Goal: Find specific page/section: Find specific page/section

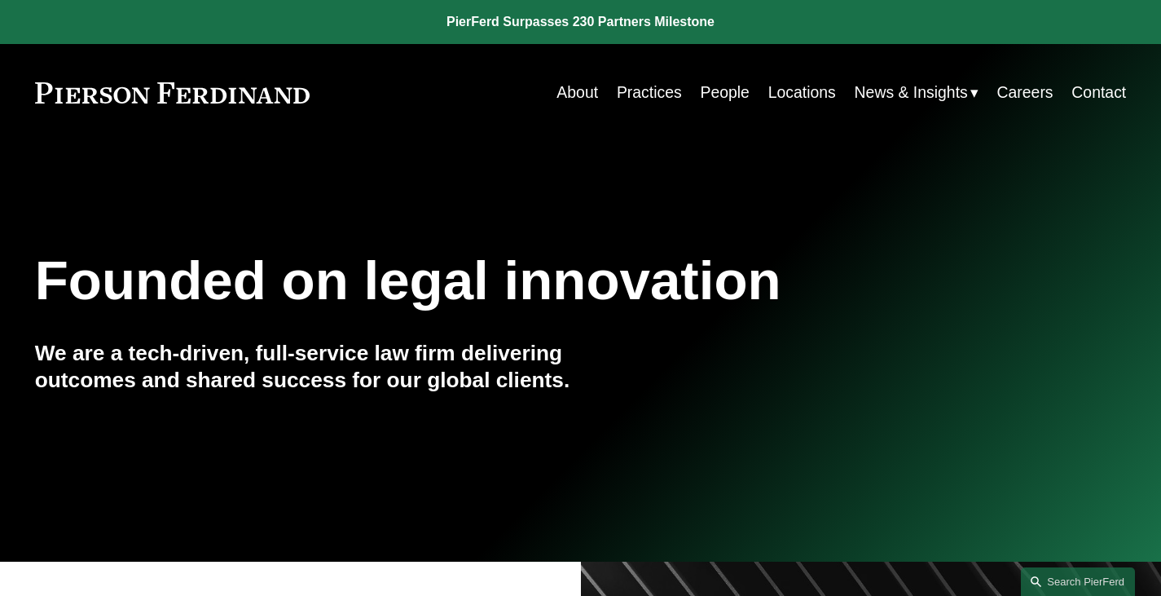
click at [723, 89] on link "People" at bounding box center [724, 93] width 49 height 32
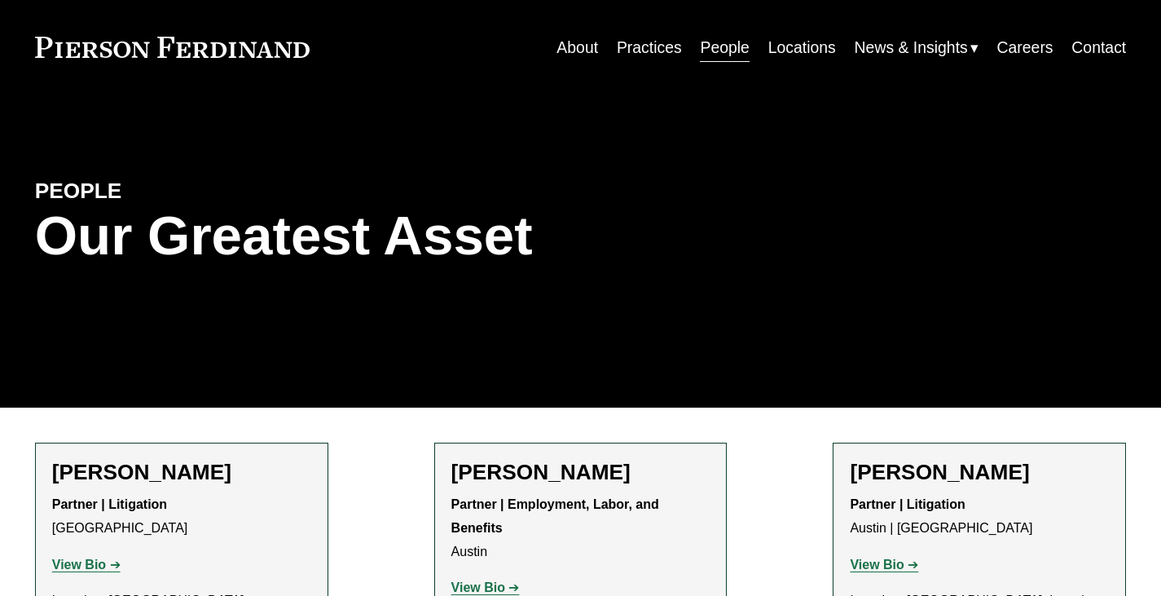
scroll to position [407, 0]
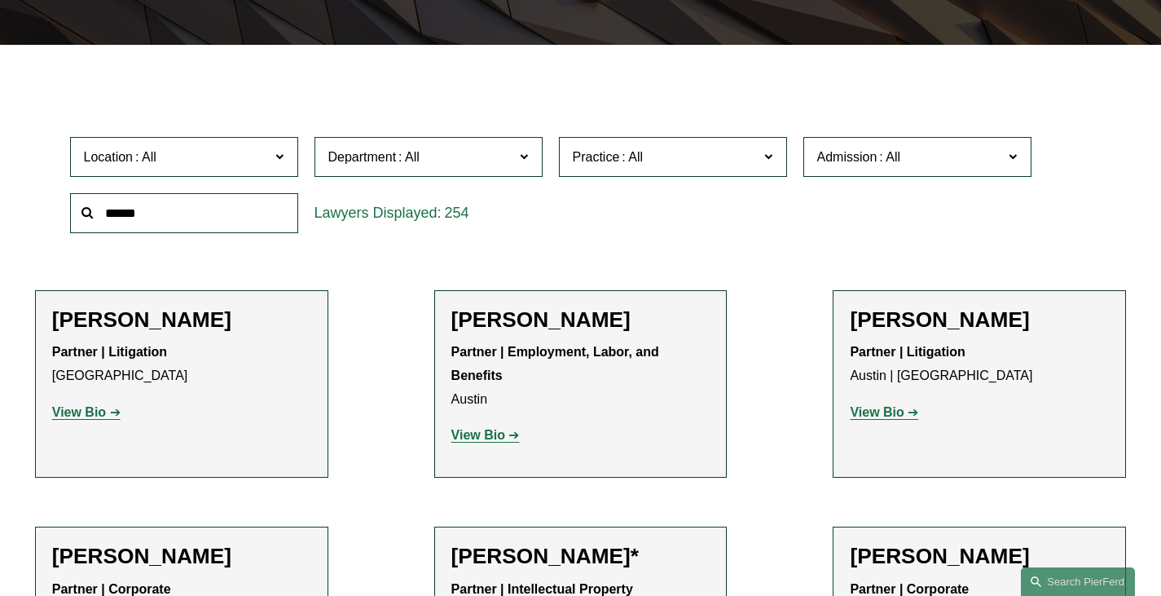
click at [169, 206] on input "text" at bounding box center [184, 213] width 228 height 40
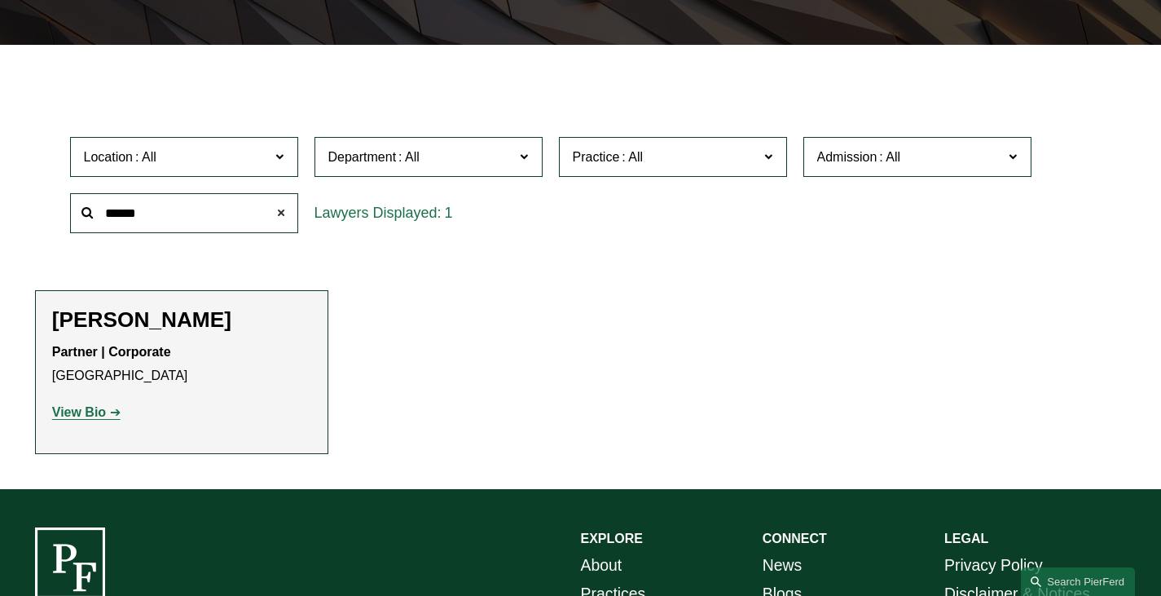
type input "******"
click at [100, 419] on strong "View Bio" at bounding box center [79, 412] width 54 height 14
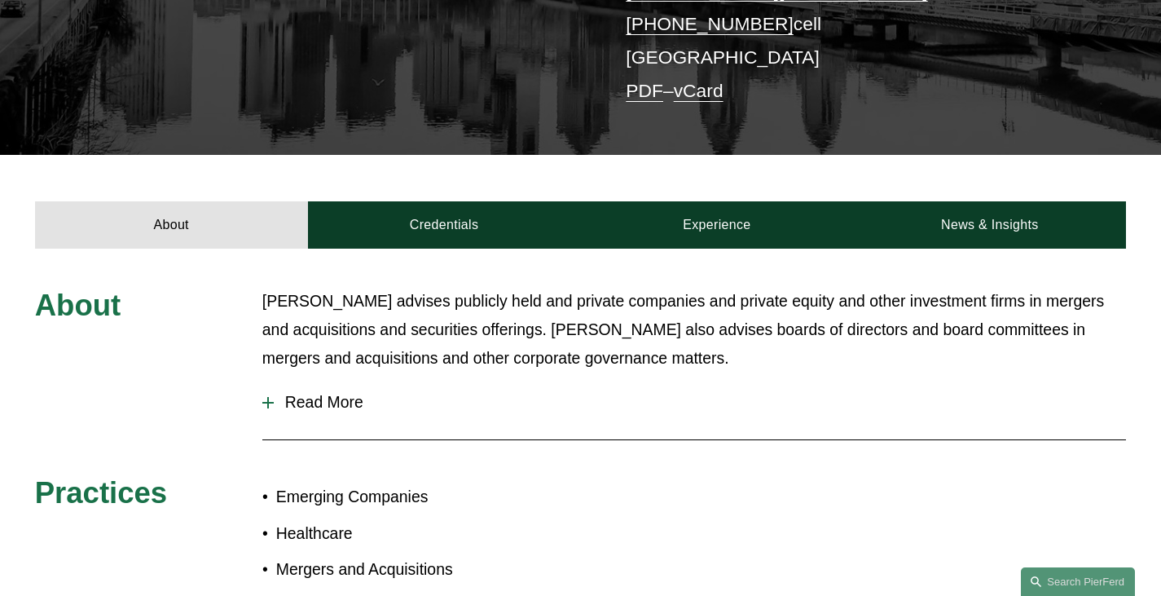
scroll to position [395, 0]
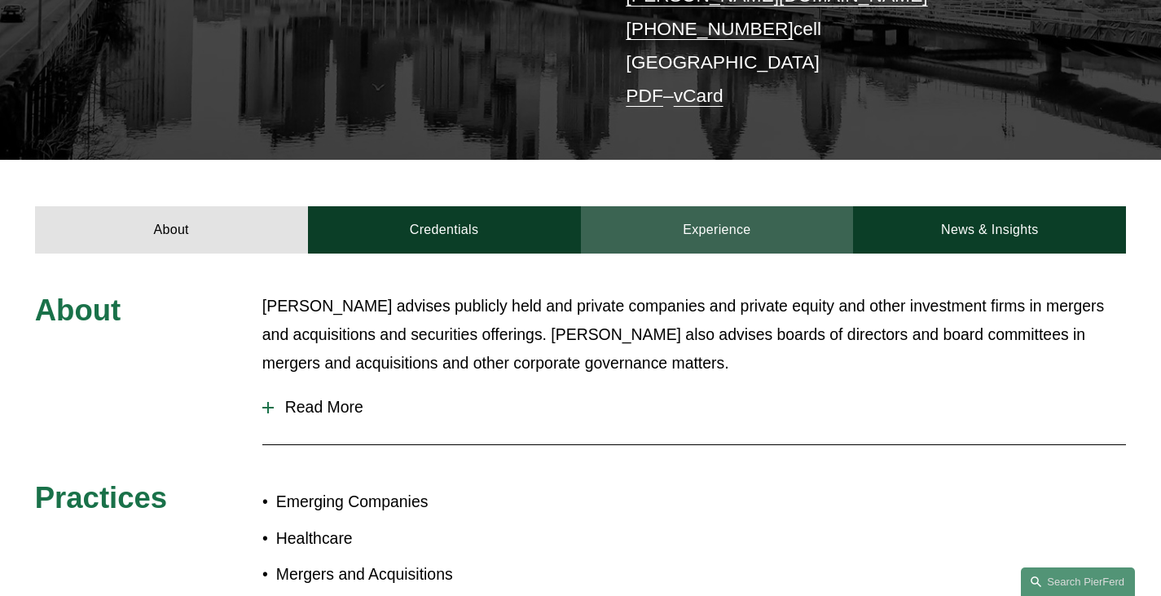
click at [737, 207] on link "Experience" at bounding box center [717, 229] width 273 height 47
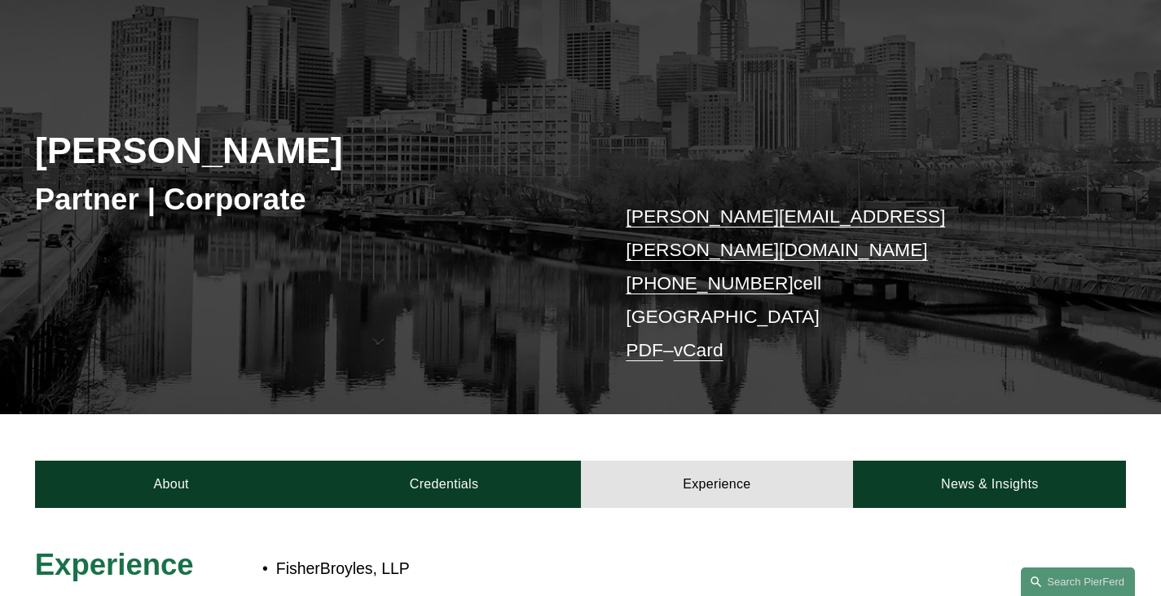
scroll to position [69, 0]
